Goal: Contribute content: Contribute content

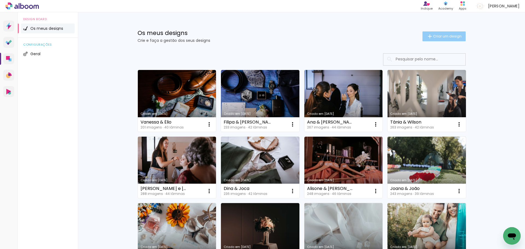
click at [444, 34] on span "Criar um design" at bounding box center [447, 36] width 28 height 4
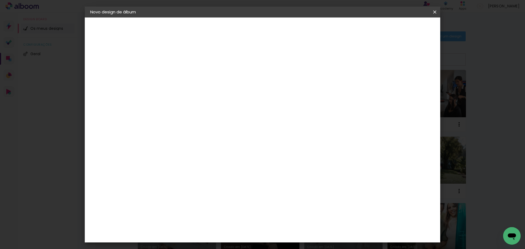
click at [180, 73] on input at bounding box center [180, 73] width 0 height 8
type input "Batismo Martin"
type paper-input "Batismo Martin"
click at [0, 0] on slot "Avançar" at bounding box center [0, 0] width 0 height 0
click at [212, 119] on paper-item "DreambooksPro" at bounding box center [188, 124] width 48 height 12
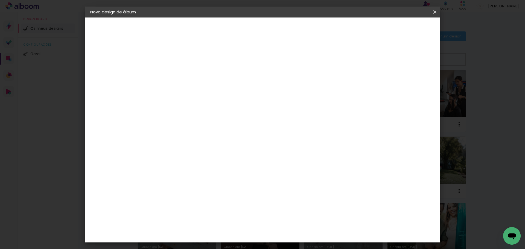
click at [0, 0] on slot "Avançar" at bounding box center [0, 0] width 0 height 0
click at [201, 92] on input "text" at bounding box center [190, 95] width 21 height 8
click at [0, 0] on slot "Álbum" at bounding box center [0, 0] width 0 height 0
type input "Álbum"
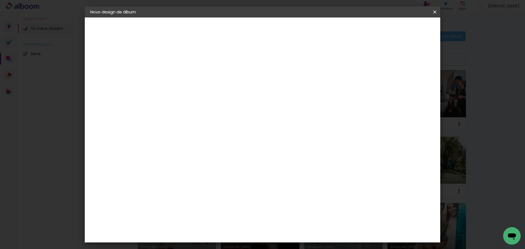
click at [217, 166] on span "20 × 20" at bounding box center [203, 171] width 25 height 11
click at [269, 28] on paper-button "Avançar" at bounding box center [255, 28] width 27 height 9
click at [401, 31] on span "Iniciar design" at bounding box center [388, 29] width 25 height 4
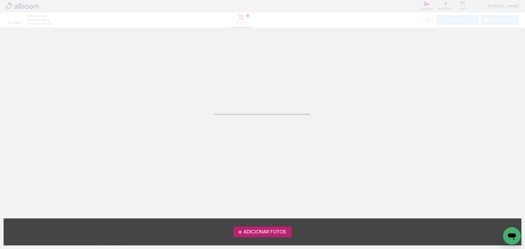
click at [277, 231] on span "Adicionar Fotos" at bounding box center [264, 232] width 43 height 5
click at [0, 0] on input "file" at bounding box center [0, 0] width 0 height 0
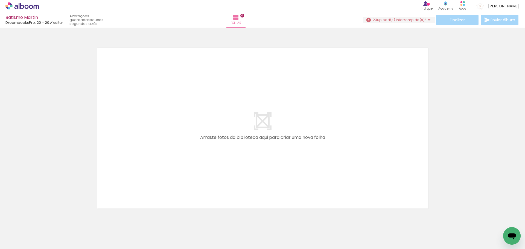
click at [412, 20] on span "upload(s) interrompido(s)!" at bounding box center [401, 19] width 49 height 5
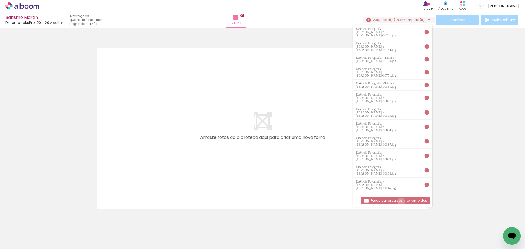
click at [0, 0] on slot "Pesquisar arquivos interrompidos" at bounding box center [0, 0] width 0 height 0
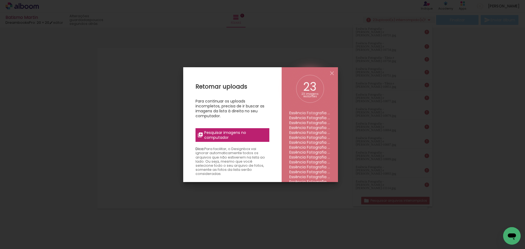
click at [221, 137] on span "Pesquisar imagens no computador" at bounding box center [235, 135] width 62 height 10
click at [0, 0] on input "file" at bounding box center [0, 0] width 0 height 0
click at [222, 135] on span "Pesquisar imagens no computador" at bounding box center [235, 135] width 62 height 10
click at [0, 0] on input "file" at bounding box center [0, 0] width 0 height 0
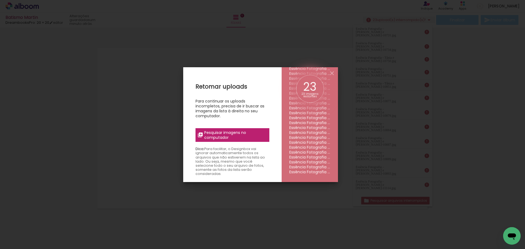
click at [219, 137] on span "Pesquisar imagens no computador" at bounding box center [235, 135] width 62 height 10
click at [0, 0] on input "file" at bounding box center [0, 0] width 0 height 0
click at [219, 135] on span "Pesquisar imagens no computador" at bounding box center [235, 135] width 62 height 10
click at [0, 0] on input "file" at bounding box center [0, 0] width 0 height 0
click at [314, 126] on li "Essência Fotografia - Tânia e Wilson-11117.jpg" at bounding box center [309, 127] width 41 height 5
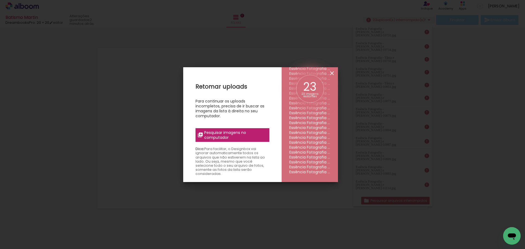
click at [333, 73] on iron-icon at bounding box center [332, 73] width 7 height 7
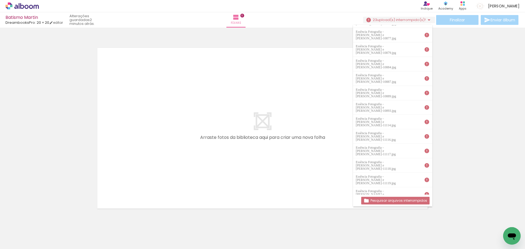
scroll to position [0, 0]
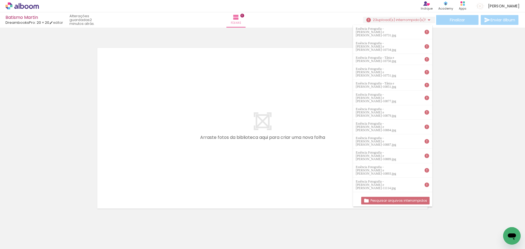
click at [0, 0] on slot "Pesquisar arquivos interrompidos" at bounding box center [0, 0] width 0 height 0
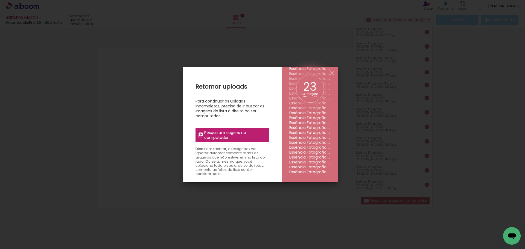
click at [230, 139] on span "Pesquisar imagens no computador" at bounding box center [235, 135] width 62 height 10
click at [0, 0] on input "file" at bounding box center [0, 0] width 0 height 0
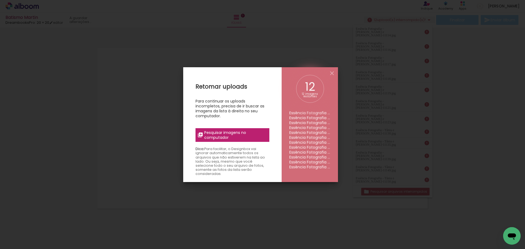
click at [229, 137] on span "Pesquisar imagens no computador" at bounding box center [235, 135] width 62 height 10
click at [0, 0] on input "file" at bounding box center [0, 0] width 0 height 0
click at [239, 132] on span "Pesquisar imagens no computador" at bounding box center [235, 135] width 62 height 10
click at [0, 0] on input "file" at bounding box center [0, 0] width 0 height 0
click at [329, 72] on iron-icon at bounding box center [332, 73] width 7 height 7
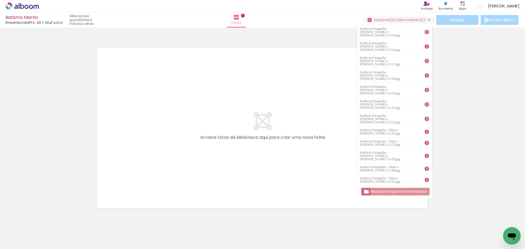
click at [0, 0] on slot "Pesquisar arquivos interrompidos" at bounding box center [0, 0] width 0 height 0
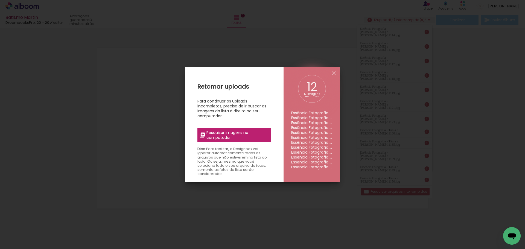
click at [238, 135] on span "Pesquisar imagens no computador" at bounding box center [238, 135] width 62 height 10
click at [0, 0] on input "file" at bounding box center [0, 0] width 0 height 0
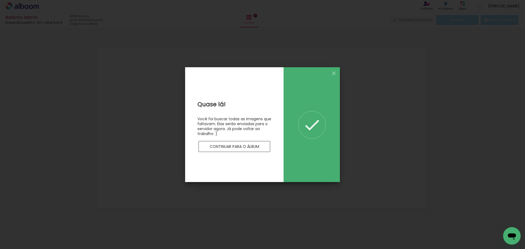
click at [0, 0] on slot "Continuar para o álbum" at bounding box center [0, 0] width 0 height 0
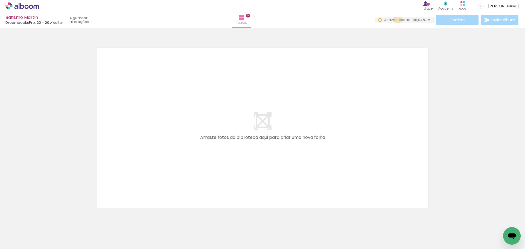
click at [396, 19] on span "A fazer upload..." at bounding box center [398, 19] width 29 height 5
click at [481, 71] on div at bounding box center [262, 122] width 525 height 184
drag, startPoint x: 56, startPoint y: 227, endPoint x: 199, endPoint y: 127, distance: 174.5
click at [199, 127] on quentale-workspace at bounding box center [262, 124] width 525 height 249
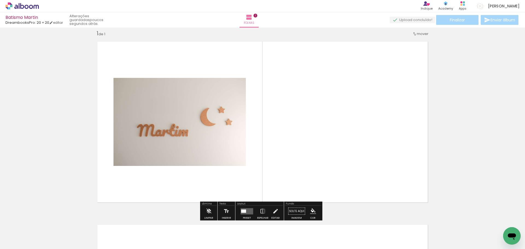
scroll to position [7, 0]
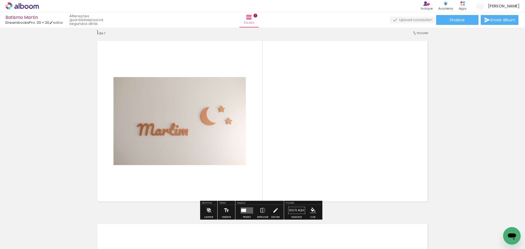
click at [246, 209] on quentale-layouter at bounding box center [247, 210] width 13 height 6
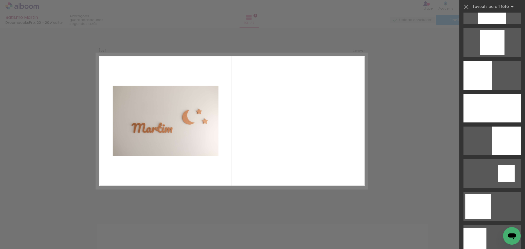
scroll to position [518, 0]
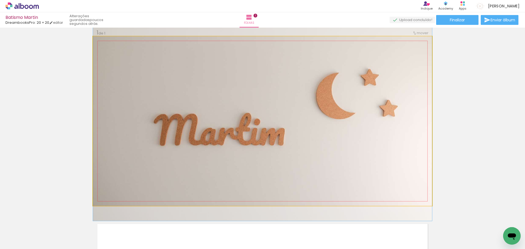
drag, startPoint x: 359, startPoint y: 123, endPoint x: 358, endPoint y: 110, distance: 13.2
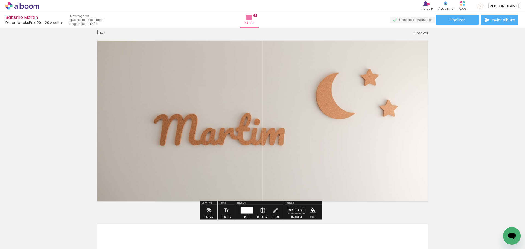
click at [452, 82] on div "Inserir folha 1 de 1" at bounding box center [262, 205] width 525 height 367
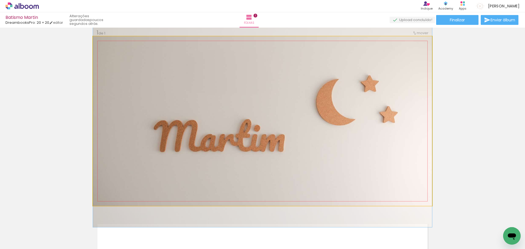
drag, startPoint x: 382, startPoint y: 113, endPoint x: 382, endPoint y: 123, distance: 10.4
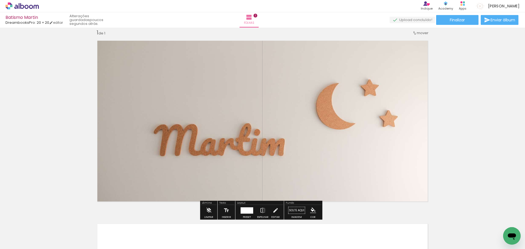
click at [459, 108] on div "Inserir folha 1 de 1" at bounding box center [262, 205] width 525 height 367
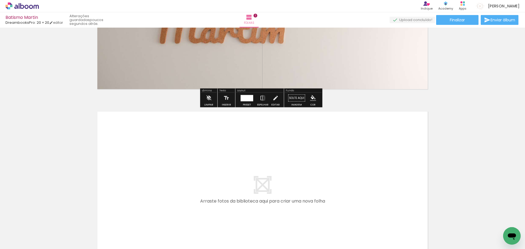
scroll to position [144, 0]
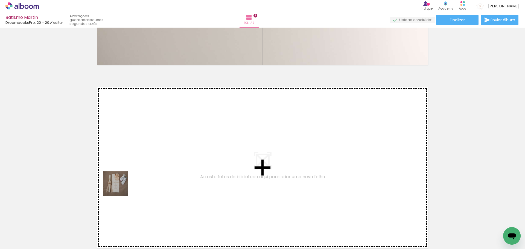
drag, startPoint x: 87, startPoint y: 229, endPoint x: 123, endPoint y: 225, distance: 36.3
click at [121, 187] on quentale-workspace at bounding box center [262, 124] width 525 height 249
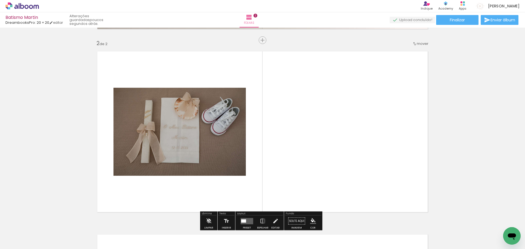
scroll to position [190, 0]
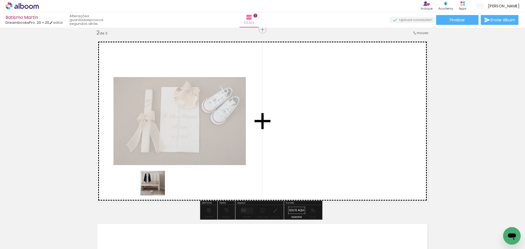
drag, startPoint x: 130, startPoint y: 223, endPoint x: 157, endPoint y: 187, distance: 44.7
click at [157, 187] on quentale-workspace at bounding box center [262, 124] width 525 height 249
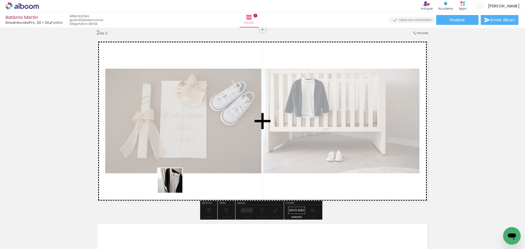
drag, startPoint x: 150, startPoint y: 234, endPoint x: 175, endPoint y: 182, distance: 57.4
click at [175, 182] on quentale-workspace at bounding box center [262, 124] width 525 height 249
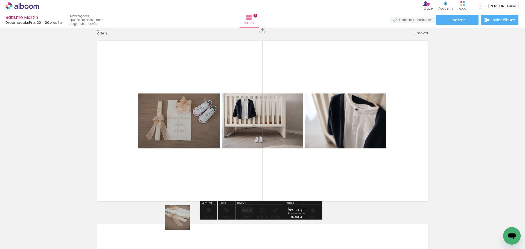
drag, startPoint x: 181, startPoint y: 226, endPoint x: 184, endPoint y: 188, distance: 37.6
click at [184, 188] on quentale-workspace at bounding box center [262, 124] width 525 height 249
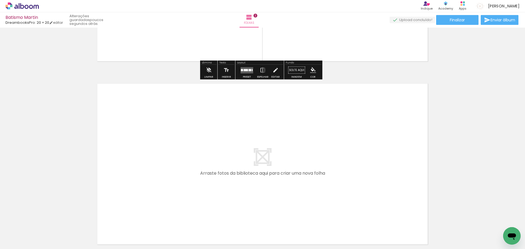
scroll to position [354, 0]
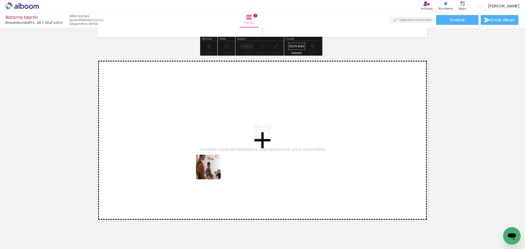
drag, startPoint x: 247, startPoint y: 228, endPoint x: 205, endPoint y: 165, distance: 74.8
click at [205, 165] on quentale-workspace at bounding box center [262, 124] width 525 height 249
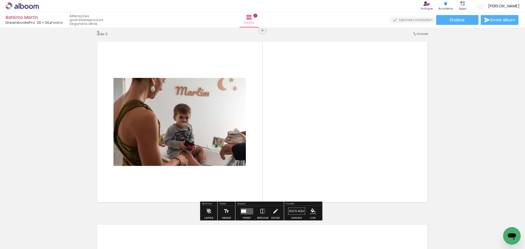
scroll to position [374, 0]
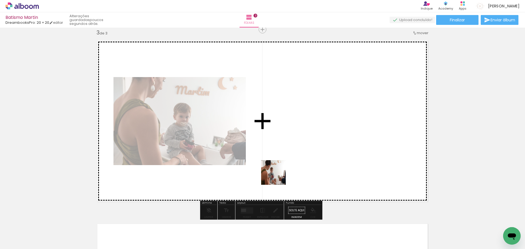
drag, startPoint x: 278, startPoint y: 177, endPoint x: 306, endPoint y: 233, distance: 63.2
click at [279, 169] on quentale-workspace at bounding box center [262, 124] width 525 height 249
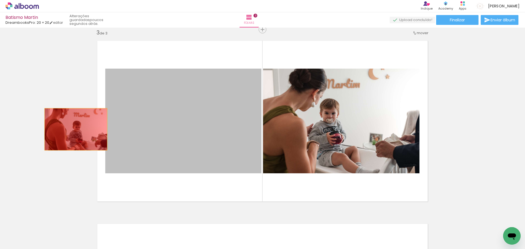
drag, startPoint x: 237, startPoint y: 142, endPoint x: 74, endPoint y: 129, distance: 164.1
click at [74, 129] on div "Inserir folha 1 de 3 Inserir folha 2 de 3 Inserir folha 3 de 3" at bounding box center [262, 22] width 525 height 733
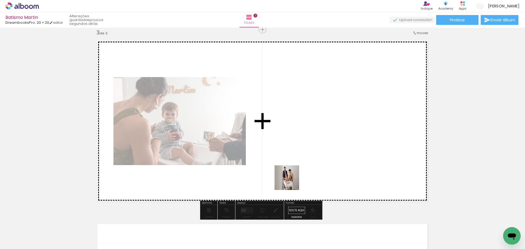
drag, startPoint x: 302, startPoint y: 229, endPoint x: 291, endPoint y: 182, distance: 48.1
click at [291, 182] on quentale-workspace at bounding box center [262, 124] width 525 height 249
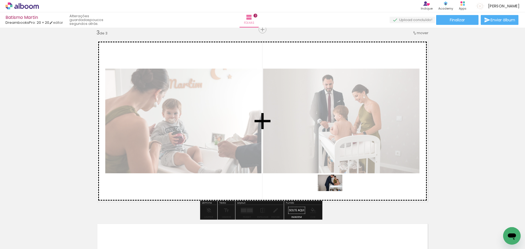
drag, startPoint x: 336, startPoint y: 223, endPoint x: 334, endPoint y: 191, distance: 31.5
click at [334, 191] on quentale-workspace at bounding box center [262, 124] width 525 height 249
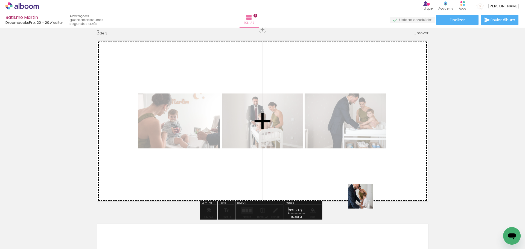
drag, startPoint x: 365, startPoint y: 231, endPoint x: 365, endPoint y: 182, distance: 49.5
click at [365, 182] on quentale-workspace at bounding box center [262, 124] width 525 height 249
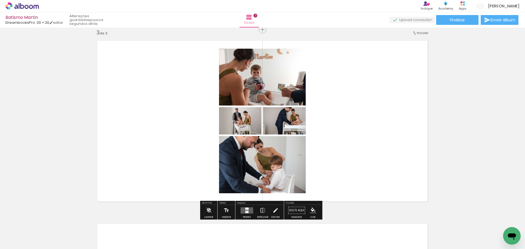
click at [246, 209] on div at bounding box center [246, 209] width 3 height 2
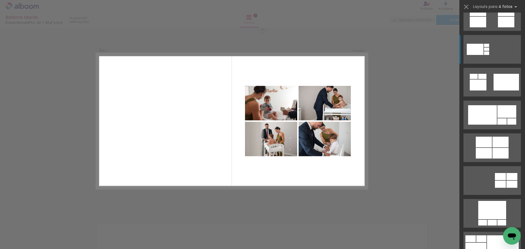
scroll to position [301, 0]
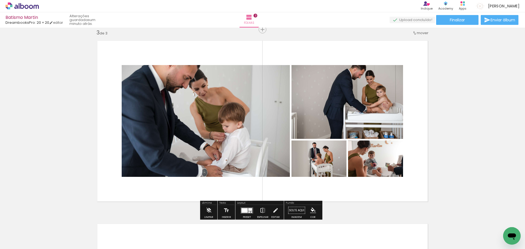
click at [262, 209] on iron-icon at bounding box center [263, 210] width 6 height 11
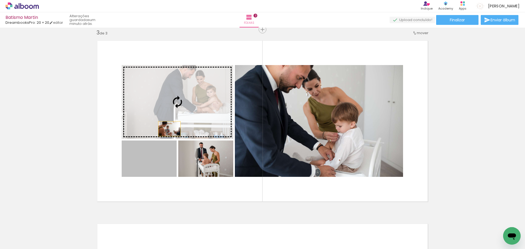
drag, startPoint x: 167, startPoint y: 129, endPoint x: 183, endPoint y: 98, distance: 34.3
click at [0, 0] on slot at bounding box center [0, 0] width 0 height 0
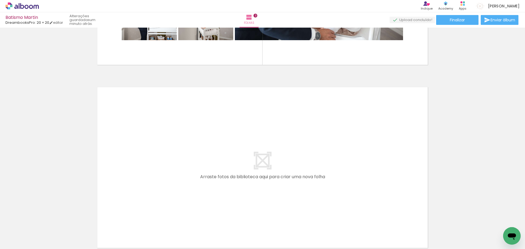
scroll to position [0, 226]
drag, startPoint x: 169, startPoint y: 235, endPoint x: 197, endPoint y: 229, distance: 28.7
click at [168, 190] on quentale-workspace at bounding box center [262, 124] width 525 height 249
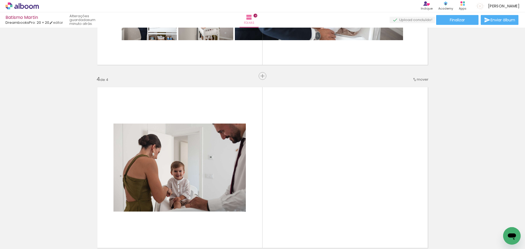
scroll to position [557, 0]
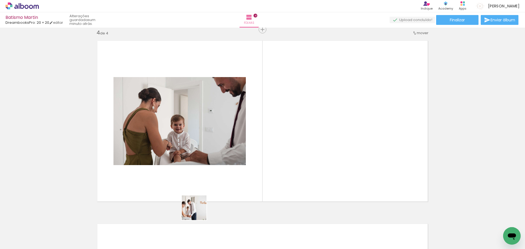
drag, startPoint x: 196, startPoint y: 232, endPoint x: 223, endPoint y: 221, distance: 28.7
click at [199, 173] on quentale-workspace at bounding box center [262, 124] width 525 height 249
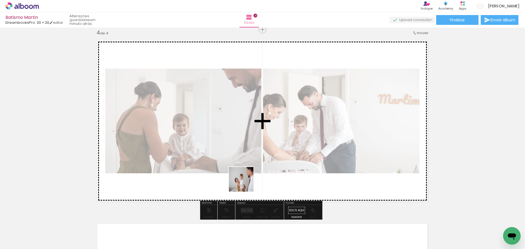
drag, startPoint x: 232, startPoint y: 234, endPoint x: 246, endPoint y: 179, distance: 57.2
click at [246, 179] on quentale-workspace at bounding box center [262, 124] width 525 height 249
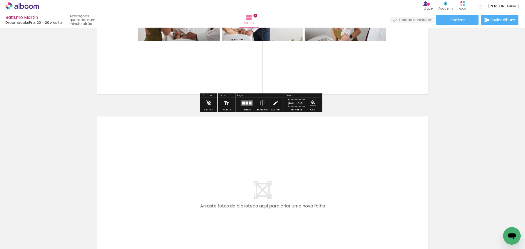
scroll to position [666, 0]
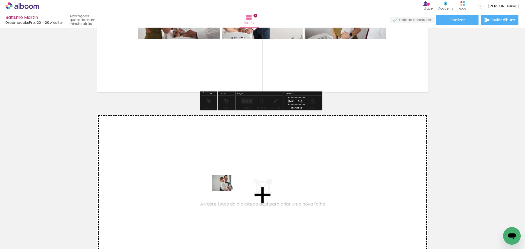
drag, startPoint x: 261, startPoint y: 232, endPoint x: 228, endPoint y: 191, distance: 51.9
click at [228, 191] on quentale-workspace at bounding box center [262, 124] width 525 height 249
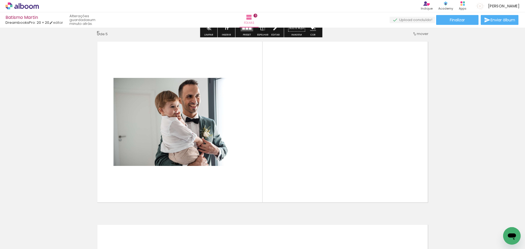
scroll to position [740, 0]
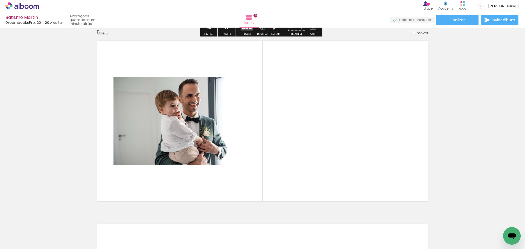
drag, startPoint x: 383, startPoint y: 233, endPoint x: 307, endPoint y: 145, distance: 115.8
click at [307, 145] on quentale-workspace at bounding box center [262, 124] width 525 height 249
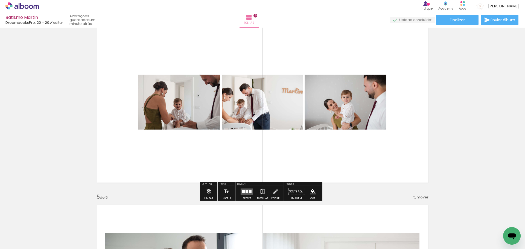
scroll to position [576, 0]
click at [241, 192] on quentale-layouter at bounding box center [247, 191] width 13 height 6
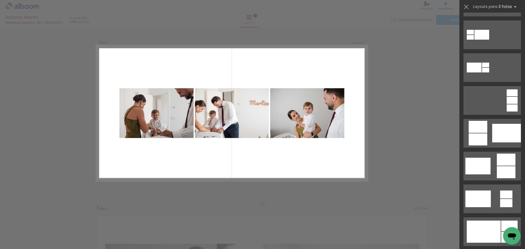
scroll to position [191, 0]
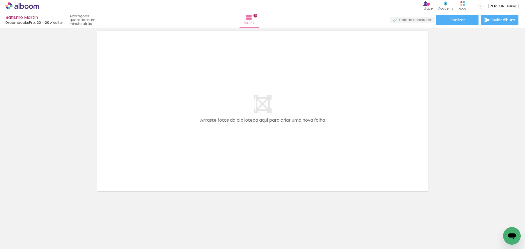
scroll to position [0, 337]
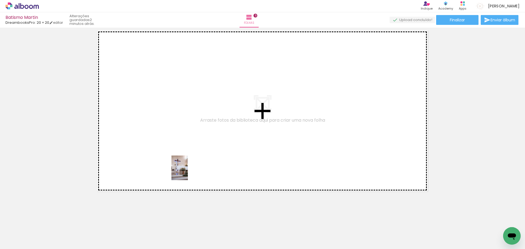
drag, startPoint x: 210, startPoint y: 238, endPoint x: 188, endPoint y: 172, distance: 69.4
click at [188, 172] on quentale-workspace at bounding box center [262, 124] width 525 height 249
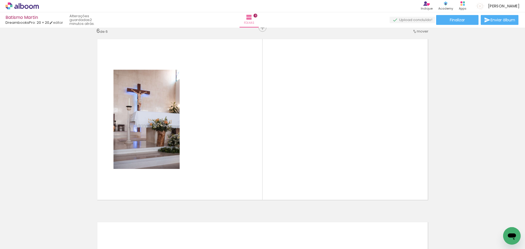
scroll to position [923, 0]
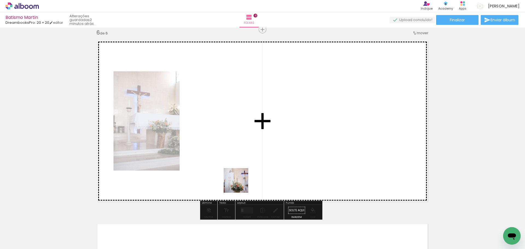
drag, startPoint x: 245, startPoint y: 233, endPoint x: 238, endPoint y: 157, distance: 76.6
click at [238, 157] on quentale-workspace at bounding box center [262, 124] width 525 height 249
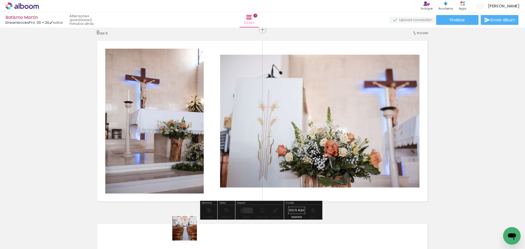
drag, startPoint x: 189, startPoint y: 235, endPoint x: 211, endPoint y: 181, distance: 57.8
click at [211, 181] on quentale-workspace at bounding box center [262, 124] width 525 height 249
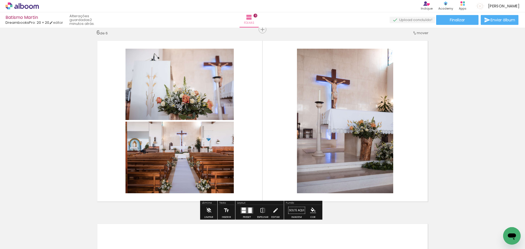
click at [247, 207] on div at bounding box center [247, 210] width 15 height 11
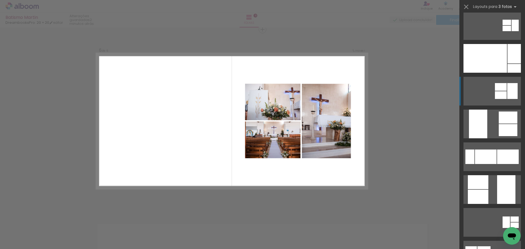
scroll to position [82, 0]
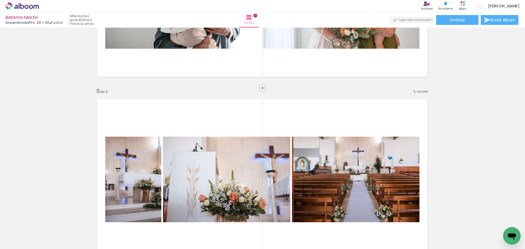
scroll to position [896, 0]
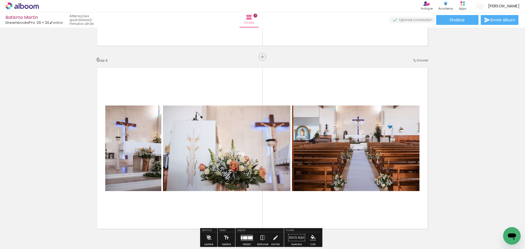
drag, startPoint x: 353, startPoint y: 171, endPoint x: 364, endPoint y: 175, distance: 11.3
click at [360, 153] on quentale-workspace at bounding box center [262, 124] width 525 height 249
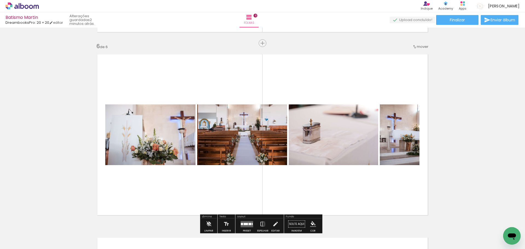
scroll to position [923, 0]
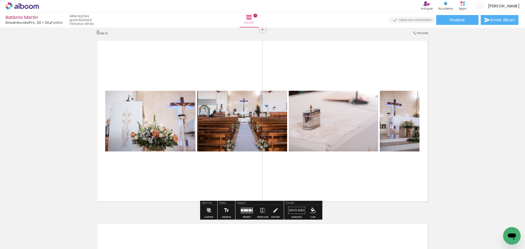
click at [246, 209] on div at bounding box center [246, 210] width 4 height 2
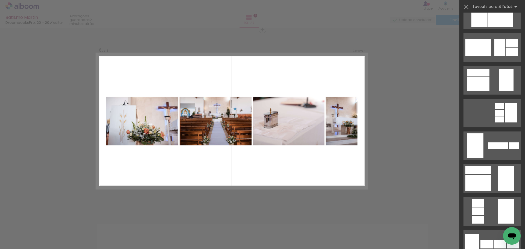
scroll to position [0, 0]
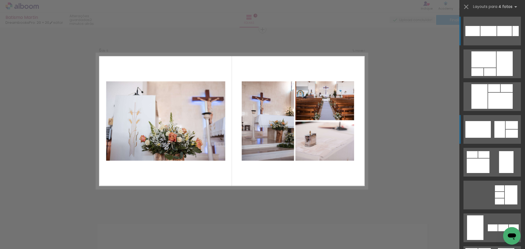
click at [500, 76] on div at bounding box center [505, 63] width 16 height 25
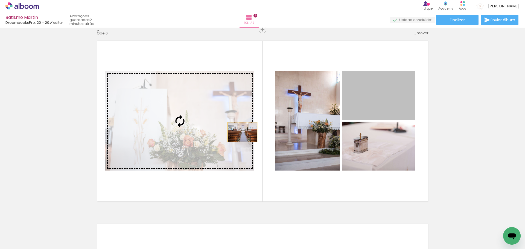
drag, startPoint x: 382, startPoint y: 107, endPoint x: 193, endPoint y: 133, distance: 190.7
click at [0, 0] on slot at bounding box center [0, 0] width 0 height 0
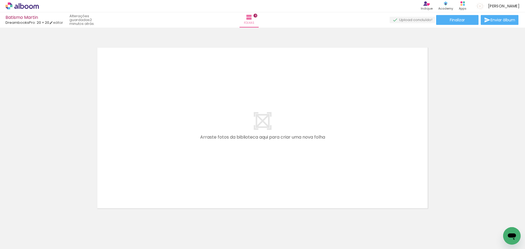
scroll to position [1115, 0]
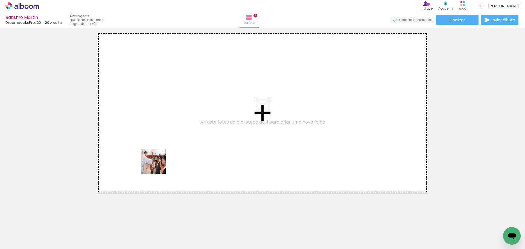
drag, startPoint x: 109, startPoint y: 229, endPoint x: 143, endPoint y: 231, distance: 34.0
click at [166, 156] on quentale-workspace at bounding box center [262, 124] width 525 height 249
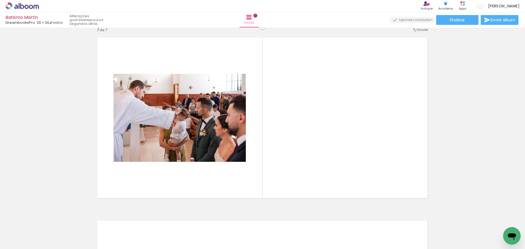
scroll to position [1107, 0]
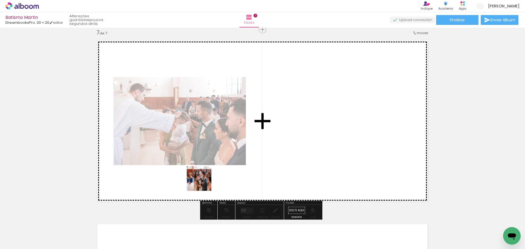
drag, startPoint x: 140, startPoint y: 236, endPoint x: 240, endPoint y: 162, distance: 124.8
click at [240, 162] on quentale-workspace at bounding box center [262, 124] width 525 height 249
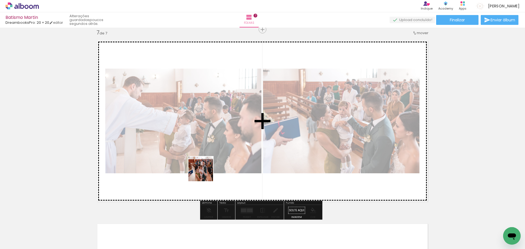
drag, startPoint x: 171, startPoint y: 238, endPoint x: 205, endPoint y: 173, distance: 73.3
click at [205, 173] on quentale-workspace at bounding box center [262, 124] width 525 height 249
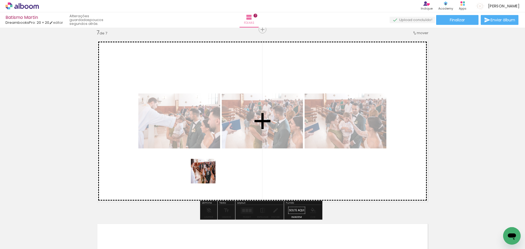
drag, startPoint x: 204, startPoint y: 229, endPoint x: 225, endPoint y: 224, distance: 22.1
click at [207, 172] on quentale-workspace at bounding box center [262, 124] width 525 height 249
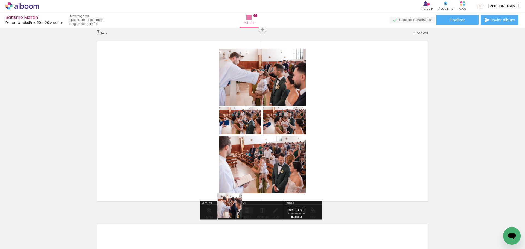
drag, startPoint x: 234, startPoint y: 230, endPoint x: 237, endPoint y: 173, distance: 56.7
click at [237, 173] on quentale-workspace at bounding box center [262, 124] width 525 height 249
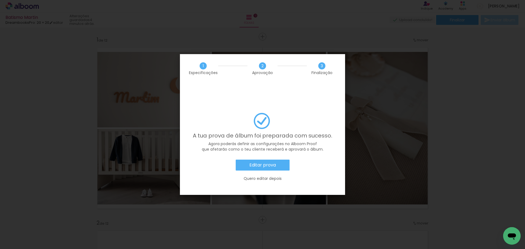
scroll to position [0, 1421]
click at [0, 0] on slot "Editar prova" at bounding box center [0, 0] width 0 height 0
